Goal: Task Accomplishment & Management: Use online tool/utility

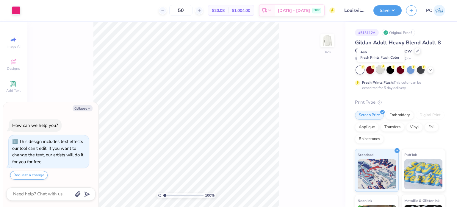
click at [381, 69] on div at bounding box center [380, 69] width 8 height 8
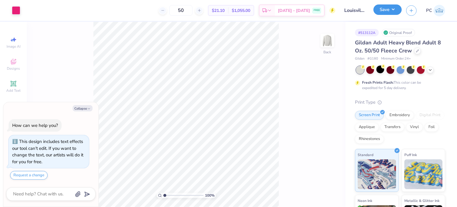
click at [391, 12] on button "Save" at bounding box center [387, 9] width 28 height 10
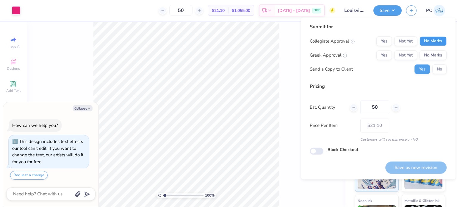
click at [430, 41] on button "No Marks" at bounding box center [432, 41] width 27 height 10
click at [435, 58] on button "No Marks" at bounding box center [432, 55] width 27 height 10
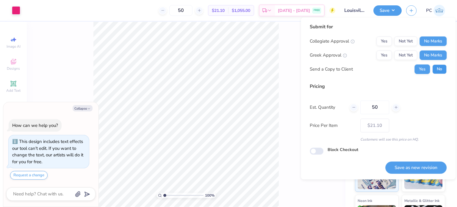
click at [439, 68] on button "No" at bounding box center [439, 69] width 14 height 10
type textarea "x"
click at [383, 44] on button "Yes" at bounding box center [383, 41] width 15 height 10
click at [413, 164] on button "Save as new revision" at bounding box center [415, 167] width 61 height 12
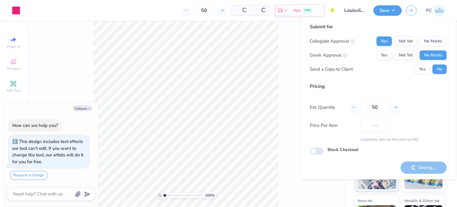
type input "$21.10"
type textarea "x"
type input "– –"
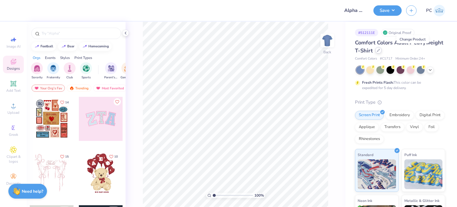
click at [381, 53] on div at bounding box center [378, 50] width 7 height 7
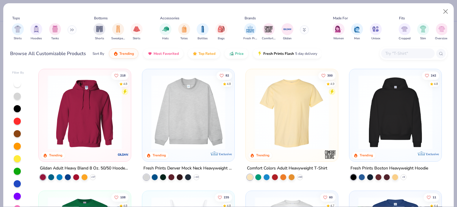
click at [392, 54] on input "text" at bounding box center [407, 53] width 46 height 7
click at [182, 109] on img at bounding box center [188, 112] width 80 height 74
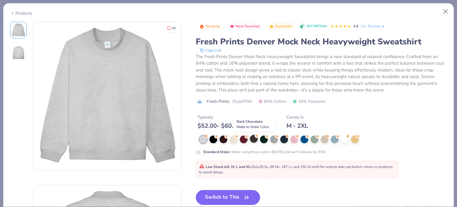
click at [252, 138] on div at bounding box center [254, 139] width 8 height 8
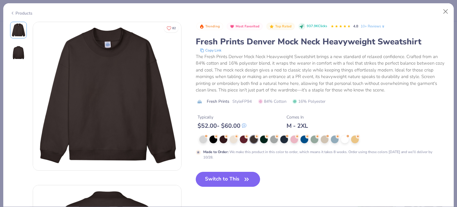
click at [227, 179] on button "Switch to This" at bounding box center [228, 179] width 65 height 15
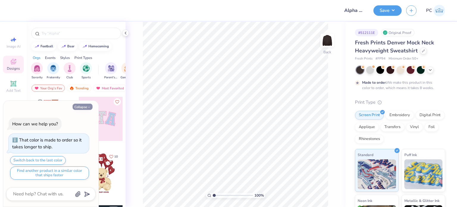
click at [79, 106] on button "Collapse" at bounding box center [83, 106] width 20 height 6
type textarea "x"
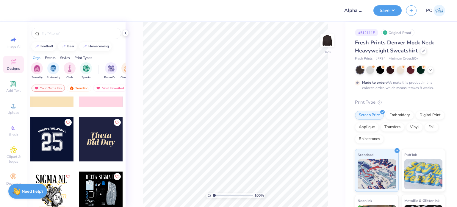
scroll to position [1904, 0]
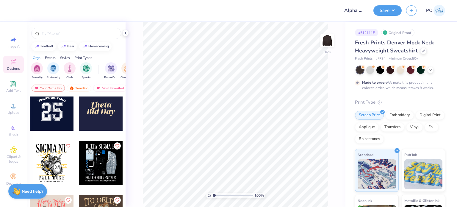
click at [15, 85] on icon at bounding box center [13, 83] width 4 height 4
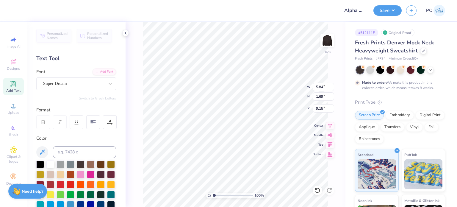
scroll to position [5, 1]
type textarea "APHI"
click at [64, 183] on div at bounding box center [60, 184] width 8 height 8
click at [55, 79] on div "Super Dream" at bounding box center [74, 83] width 62 height 9
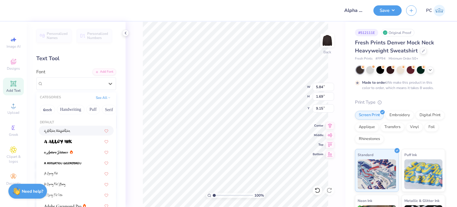
scroll to position [89, 0]
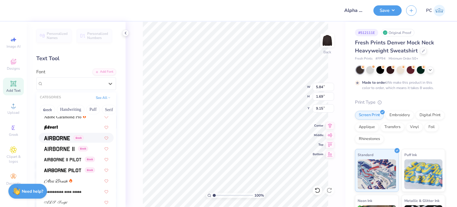
click at [73, 137] on div "Greek" at bounding box center [64, 137] width 40 height 6
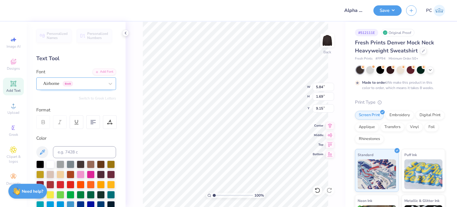
click at [86, 86] on div "Airborne Greek" at bounding box center [74, 83] width 62 height 9
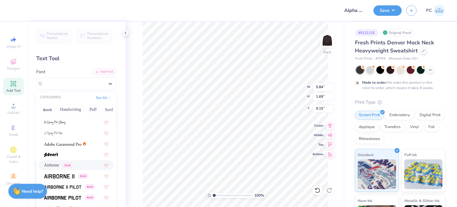
scroll to position [119, 0]
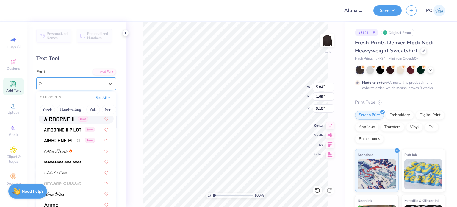
click at [57, 81] on span "Airborne" at bounding box center [51, 83] width 16 height 7
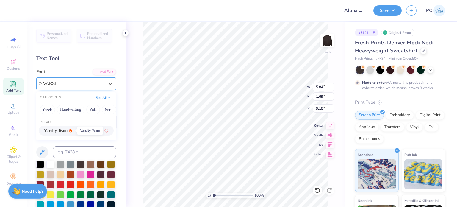
click at [60, 130] on span "Varsity Team" at bounding box center [55, 130] width 23 height 6
type input "VARSI"
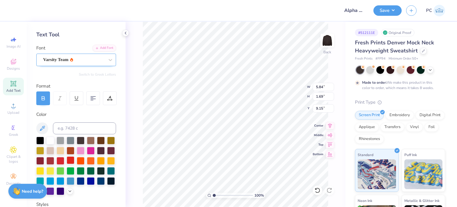
scroll to position [59, 0]
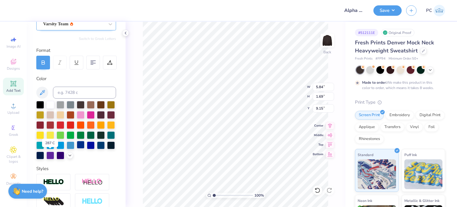
click at [77, 148] on div at bounding box center [81, 145] width 8 height 8
click at [44, 156] on div at bounding box center [40, 155] width 8 height 8
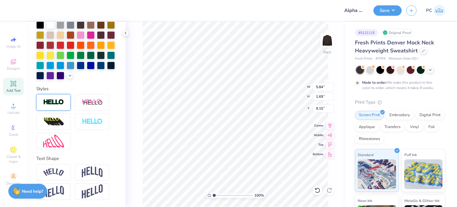
click at [58, 104] on img at bounding box center [53, 102] width 21 height 7
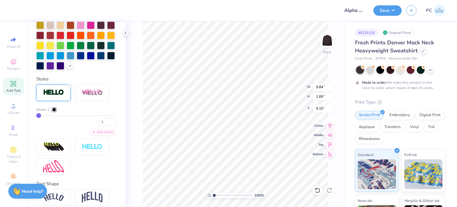
click at [54, 111] on div at bounding box center [54, 110] width 4 height 4
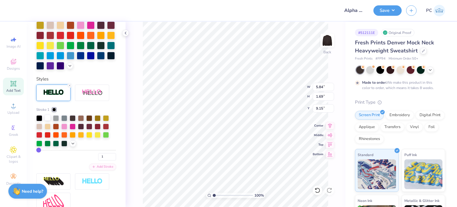
click at [49, 120] on div at bounding box center [48, 117] width 6 height 6
click at [87, 112] on div "Stroke 1" at bounding box center [76, 109] width 80 height 5
drag, startPoint x: 323, startPoint y: 87, endPoint x: 315, endPoint y: 87, distance: 8.0
click at [315, 87] on input "5.02" at bounding box center [322, 87] width 21 height 8
type input "9.00"
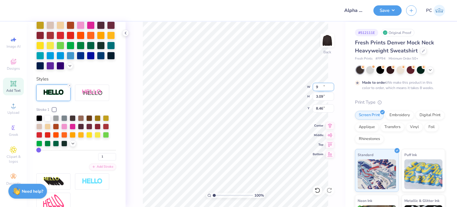
type input "3.09"
type input "8.46"
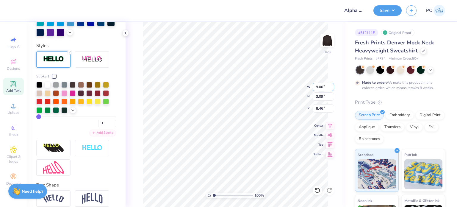
scroll to position [241, 0]
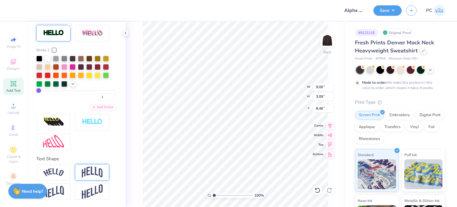
click at [95, 165] on div at bounding box center [92, 172] width 34 height 16
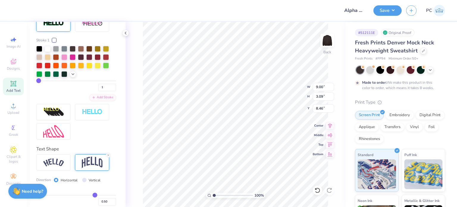
type input "4.94"
type input "7.53"
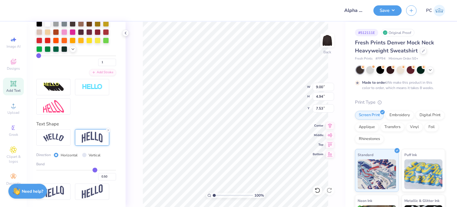
type input "0.46"
type input "0.43"
type input "0.41"
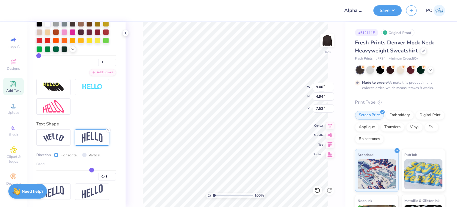
type input "0.41"
type input "0.4"
type input "0.40"
type input "0.38"
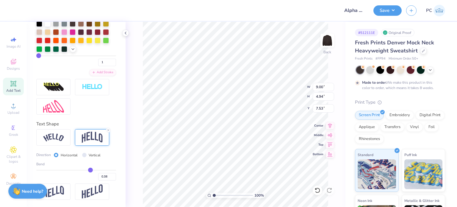
type input "0.36"
type input "0.35"
type input "0.34"
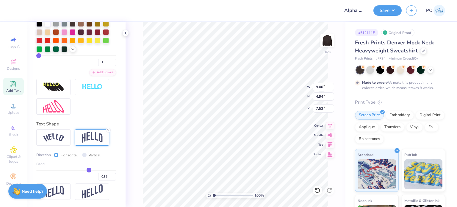
type input "0.34"
type input "0.33"
type input "0.32"
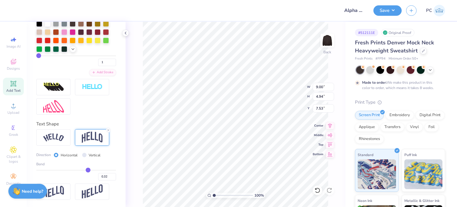
type input "0.31"
drag, startPoint x: 90, startPoint y: 170, endPoint x: 84, endPoint y: 170, distance: 5.6
type input "0.31"
click at [84, 170] on input "range" at bounding box center [76, 169] width 80 height 1
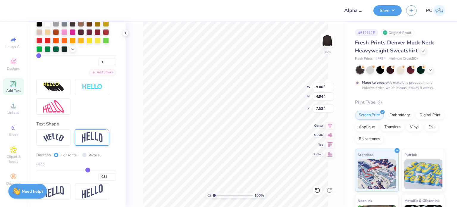
type input "4.20"
type input "7.90"
drag, startPoint x: 326, startPoint y: 108, endPoint x: 316, endPoint y: 108, distance: 10.4
click at [316, 108] on input "7.90" at bounding box center [322, 108] width 21 height 8
type input "3.00"
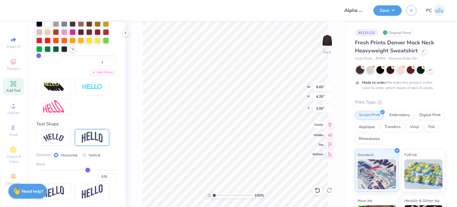
click at [331, 124] on icon at bounding box center [330, 124] width 8 height 7
click at [387, 12] on button "Save" at bounding box center [387, 9] width 28 height 10
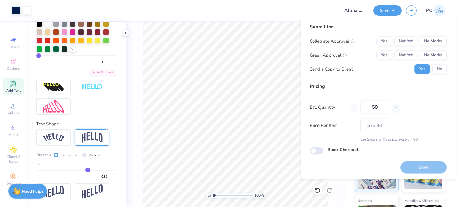
click at [426, 35] on div "Submit for Collegiate Approval Yes Not Yet No Marks Greek Approval Yes Not Yet …" at bounding box center [378, 50] width 137 height 55
click at [429, 46] on div "Collegiate Approval Yes Not Yet No Marks Greek Approval Yes Not Yet No Marks Se…" at bounding box center [378, 54] width 137 height 37
click at [430, 38] on button "No Marks" at bounding box center [432, 41] width 27 height 10
click at [439, 54] on button "No Marks" at bounding box center [432, 55] width 27 height 10
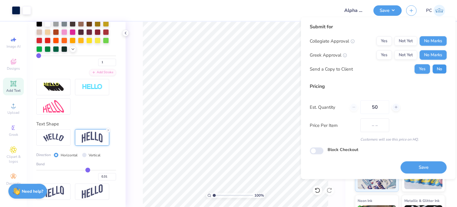
click at [440, 66] on button "No" at bounding box center [439, 69] width 14 height 10
click at [420, 162] on button "Save" at bounding box center [423, 167] width 46 height 12
type input "$61.92"
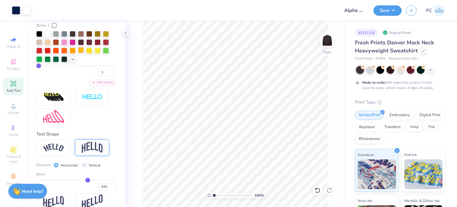
scroll to position [246, 0]
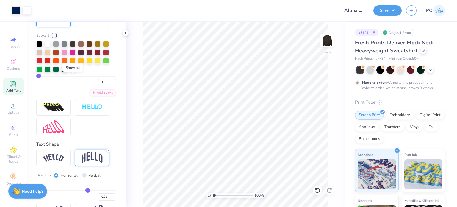
click at [74, 71] on icon at bounding box center [72, 68] width 5 height 5
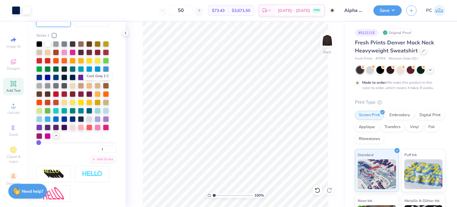
click at [99, 80] on div at bounding box center [98, 77] width 6 height 6
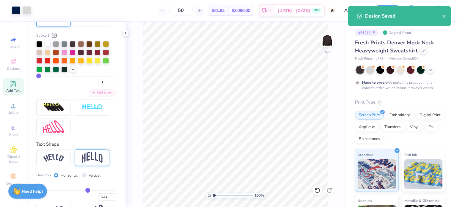
click at [46, 46] on div at bounding box center [48, 43] width 6 height 6
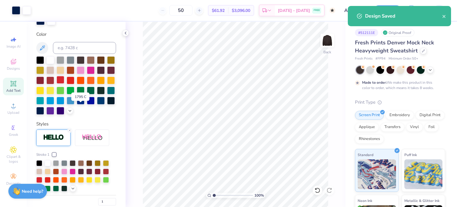
scroll to position [38, 0]
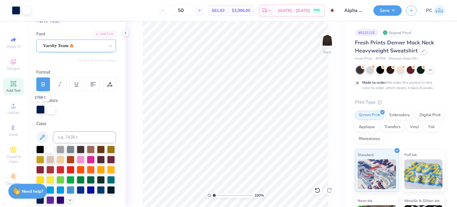
click at [42, 109] on div at bounding box center [40, 109] width 8 height 8
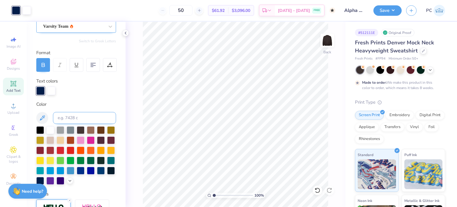
scroll to position [67, 0]
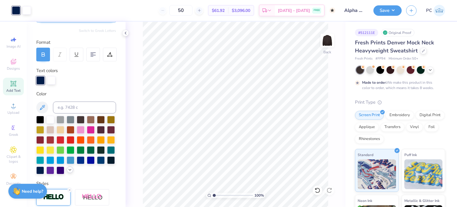
click at [69, 170] on polyline at bounding box center [70, 169] width 2 height 1
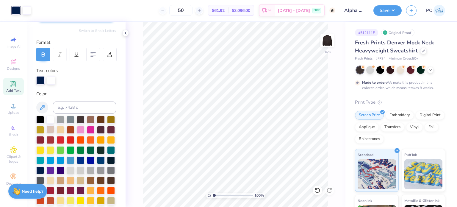
click at [54, 131] on div at bounding box center [50, 129] width 8 height 8
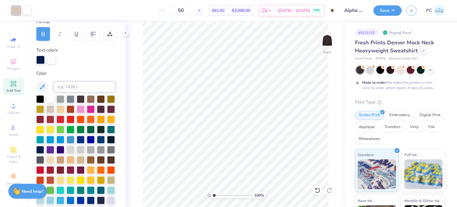
scroll to position [97, 0]
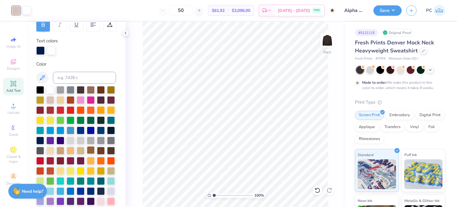
click at [87, 154] on div at bounding box center [91, 150] width 8 height 8
click at [56, 154] on div at bounding box center [60, 150] width 8 height 8
click at [87, 154] on div at bounding box center [91, 150] width 8 height 8
click at [54, 100] on div at bounding box center [50, 99] width 8 height 8
click at [51, 46] on div at bounding box center [51, 50] width 8 height 8
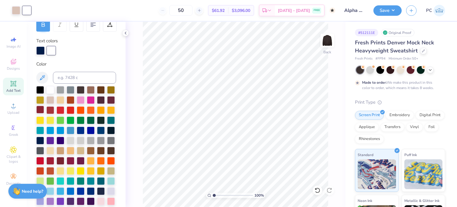
click at [44, 110] on div at bounding box center [40, 110] width 8 height 8
click at [16, 10] on div at bounding box center [16, 10] width 8 height 8
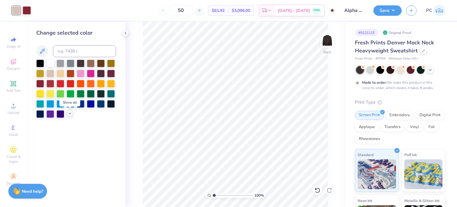
click at [69, 114] on icon at bounding box center [69, 113] width 5 height 5
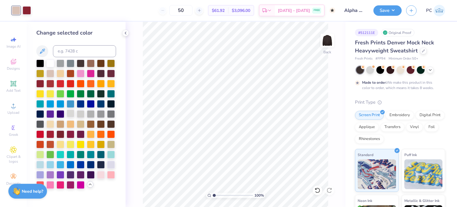
click at [71, 113] on div at bounding box center [71, 113] width 8 height 8
click at [26, 10] on div at bounding box center [27, 10] width 8 height 8
click at [125, 33] on polyline at bounding box center [125, 33] width 1 height 2
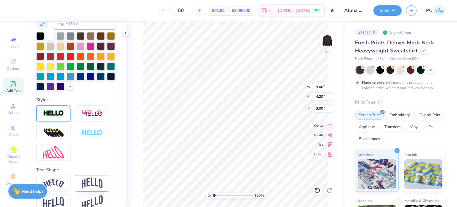
scroll to position [172, 0]
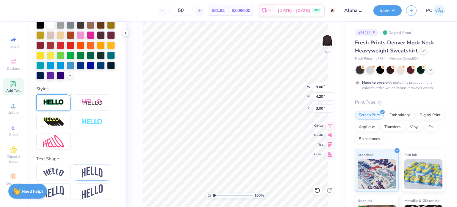
click at [55, 104] on img at bounding box center [53, 102] width 21 height 7
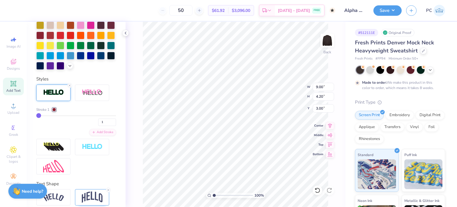
type input "2"
type input "3"
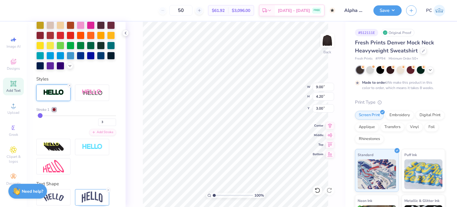
click at [40, 116] on input "range" at bounding box center [76, 115] width 80 height 1
type input "9.11"
type input "4.31"
type input "2.94"
drag, startPoint x: 100, startPoint y: 131, endPoint x: 96, endPoint y: 131, distance: 3.9
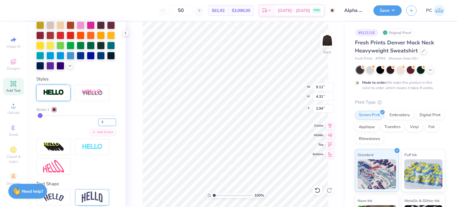
click at [98, 126] on input "3" at bounding box center [107, 121] width 18 height 7
type input "2"
type input "9.06"
type input "4.26"
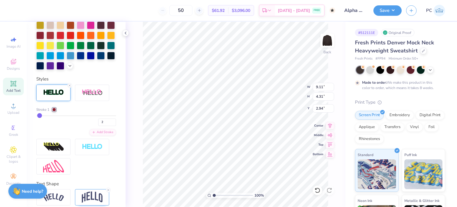
type input "2.97"
click at [98, 126] on input "2" at bounding box center [107, 121] width 18 height 7
type input "3"
type input "9.11"
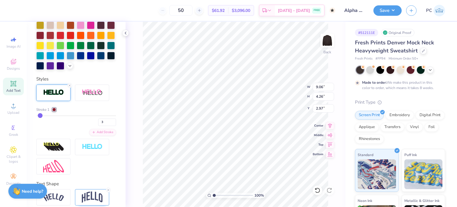
type input "4.31"
drag, startPoint x: 320, startPoint y: 107, endPoint x: 315, endPoint y: 107, distance: 5.4
click at [315, 107] on input "2.94" at bounding box center [322, 108] width 21 height 8
type input "3.00"
drag, startPoint x: 324, startPoint y: 85, endPoint x: 313, endPoint y: 84, distance: 10.5
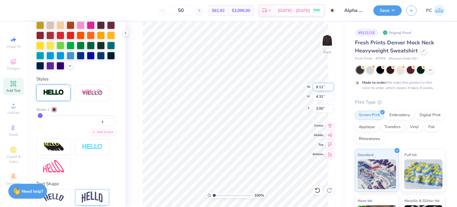
click at [313, 84] on input "9.11" at bounding box center [322, 87] width 21 height 8
type input "9.00"
type input "4.26"
type input "3.03"
click at [330, 124] on icon at bounding box center [330, 124] width 4 height 5
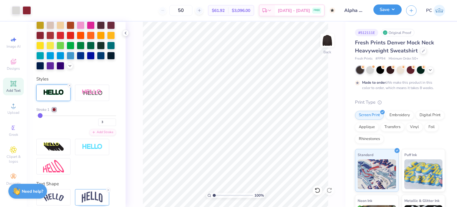
click at [389, 6] on button "Save" at bounding box center [387, 9] width 28 height 10
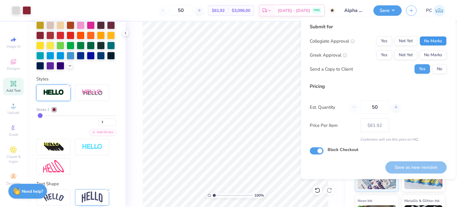
click at [427, 40] on button "No Marks" at bounding box center [432, 41] width 27 height 10
click at [431, 55] on button "No Marks" at bounding box center [432, 55] width 27 height 10
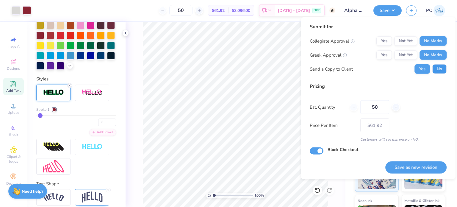
click at [437, 71] on button "No" at bounding box center [439, 69] width 14 height 10
click at [415, 164] on button "Save as new revision" at bounding box center [415, 167] width 61 height 12
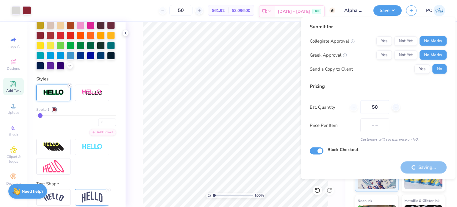
type input "$61.92"
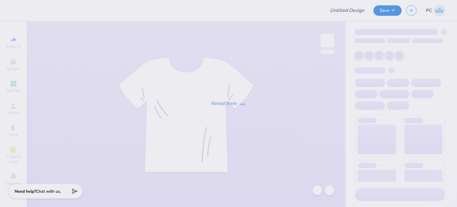
type input "Alpha Phi Set"
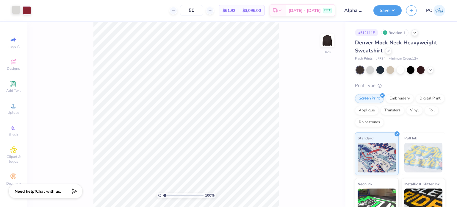
click at [17, 10] on div at bounding box center [16, 10] width 8 height 8
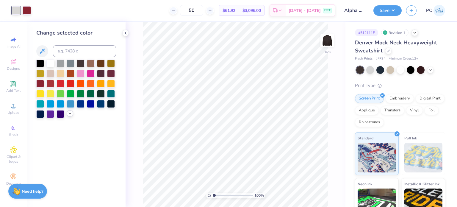
click at [69, 114] on icon at bounding box center [69, 113] width 5 height 5
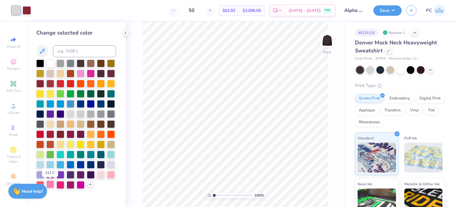
click at [51, 182] on div at bounding box center [50, 184] width 8 height 8
click at [27, 11] on div at bounding box center [27, 10] width 8 height 8
click at [51, 62] on div at bounding box center [50, 63] width 8 height 8
click at [16, 9] on div at bounding box center [16, 10] width 8 height 8
click at [90, 73] on div at bounding box center [91, 73] width 8 height 8
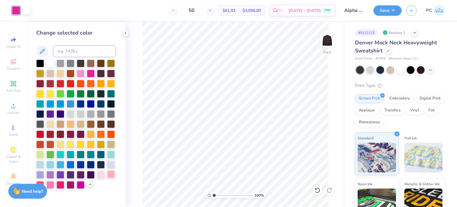
click at [109, 175] on div at bounding box center [111, 174] width 8 height 8
click at [101, 173] on div at bounding box center [101, 174] width 8 height 8
click at [23, 10] on div at bounding box center [27, 10] width 8 height 8
click at [52, 83] on div at bounding box center [50, 83] width 8 height 8
click at [39, 82] on div at bounding box center [40, 83] width 8 height 8
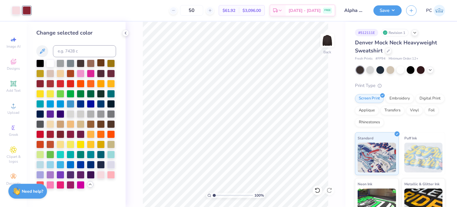
click at [100, 63] on div at bounding box center [101, 63] width 8 height 8
click at [371, 70] on div at bounding box center [370, 69] width 8 height 8
click at [19, 10] on div at bounding box center [16, 10] width 8 height 8
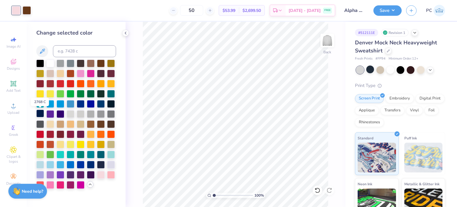
click at [40, 115] on div at bounding box center [40, 113] width 8 height 8
click at [29, 12] on div at bounding box center [27, 10] width 8 height 8
click at [50, 64] on div at bounding box center [50, 63] width 8 height 8
click at [389, 10] on button "Save" at bounding box center [387, 9] width 28 height 10
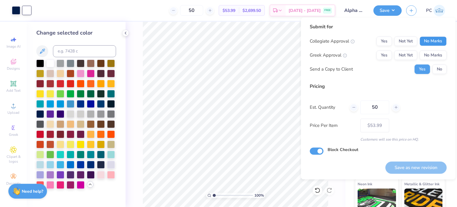
click at [435, 39] on button "No Marks" at bounding box center [432, 41] width 27 height 10
click at [382, 53] on button "Yes" at bounding box center [383, 55] width 15 height 10
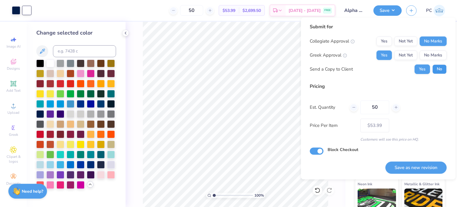
click at [437, 67] on button "No" at bounding box center [439, 69] width 14 height 10
click at [410, 172] on button "Save as new revision" at bounding box center [415, 167] width 61 height 12
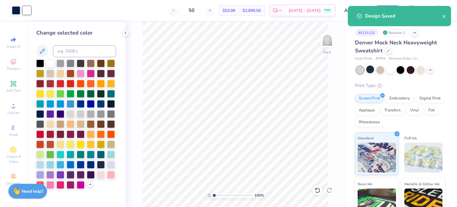
type input "– –"
click at [370, 70] on div at bounding box center [370, 69] width 8 height 8
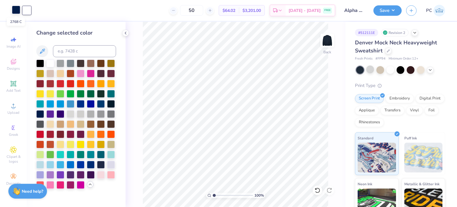
click at [18, 11] on div at bounding box center [16, 10] width 8 height 8
click at [80, 112] on div at bounding box center [81, 113] width 8 height 8
click at [68, 79] on div at bounding box center [71, 83] width 8 height 8
click at [71, 71] on div at bounding box center [71, 74] width 8 height 8
click at [57, 81] on div at bounding box center [60, 83] width 8 height 8
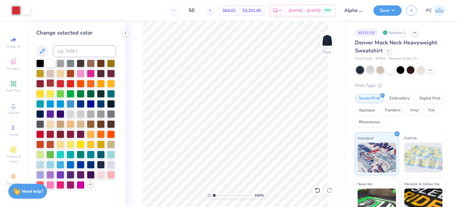
click at [46, 81] on div at bounding box center [50, 83] width 8 height 8
click at [42, 82] on div at bounding box center [40, 83] width 8 height 8
click at [386, 10] on button "Save" at bounding box center [387, 9] width 28 height 10
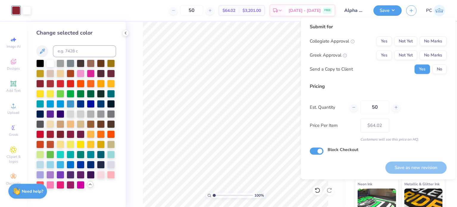
click at [440, 48] on div "Collegiate Approval Yes Not Yet No Marks Greek Approval Yes Not Yet No Marks Se…" at bounding box center [378, 54] width 137 height 37
click at [434, 44] on button "No Marks" at bounding box center [432, 41] width 27 height 10
click at [383, 55] on button "Yes" at bounding box center [383, 55] width 15 height 10
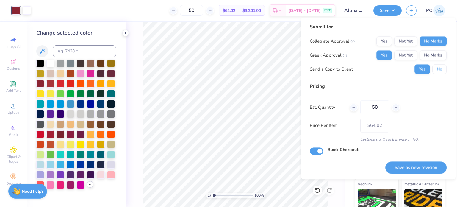
drag, startPoint x: 440, startPoint y: 68, endPoint x: 435, endPoint y: 77, distance: 10.5
click at [441, 68] on button "No" at bounding box center [439, 69] width 14 height 10
click at [421, 168] on button "Save as new revision" at bounding box center [415, 167] width 61 height 12
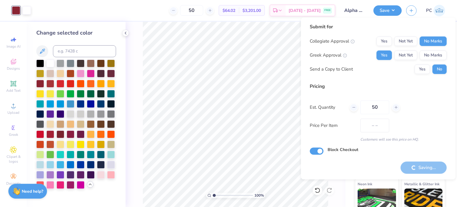
type input "$64.02"
